Goal: Task Accomplishment & Management: Manage account settings

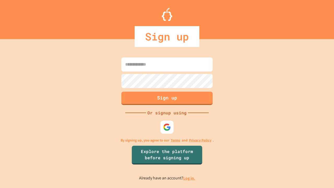
click at [189, 178] on link "Log in." at bounding box center [189, 177] width 12 height 5
